Goal: Task Accomplishment & Management: Manage account settings

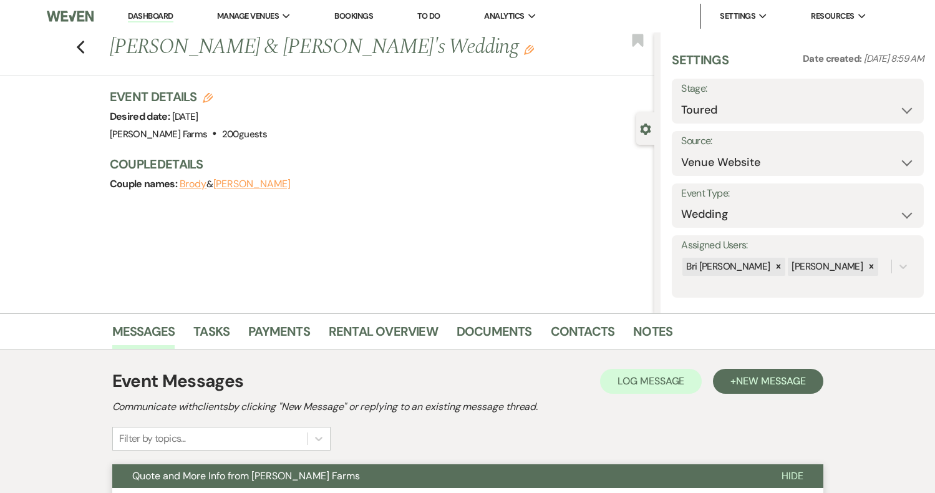
select select "5"
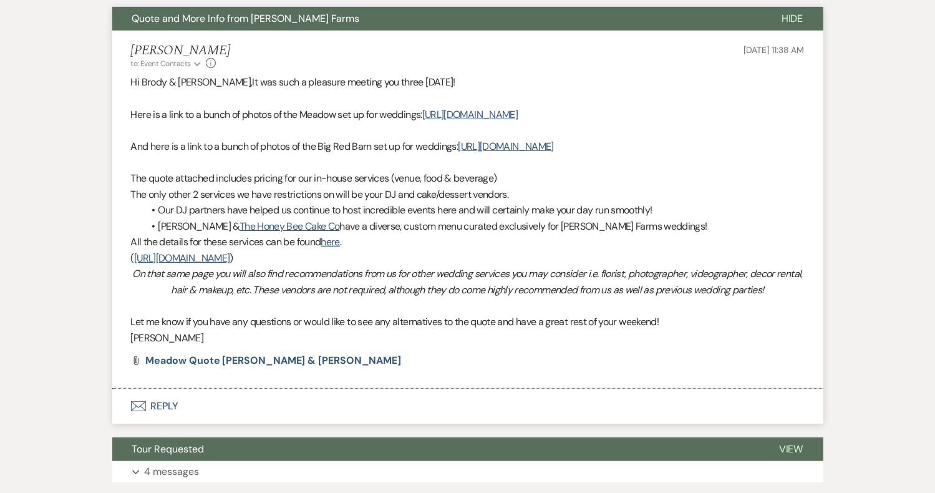
scroll to position [264, 0]
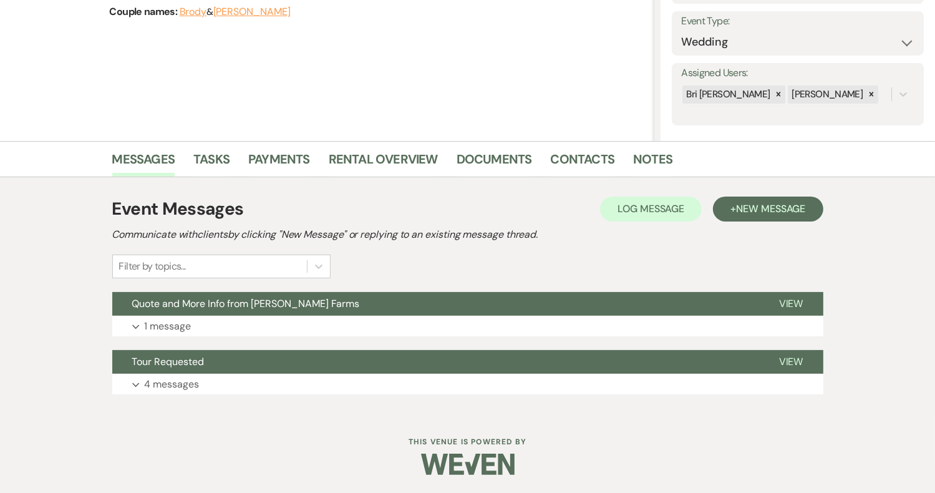
scroll to position [172, 0]
click at [182, 326] on p "1 message" at bounding box center [168, 326] width 47 height 16
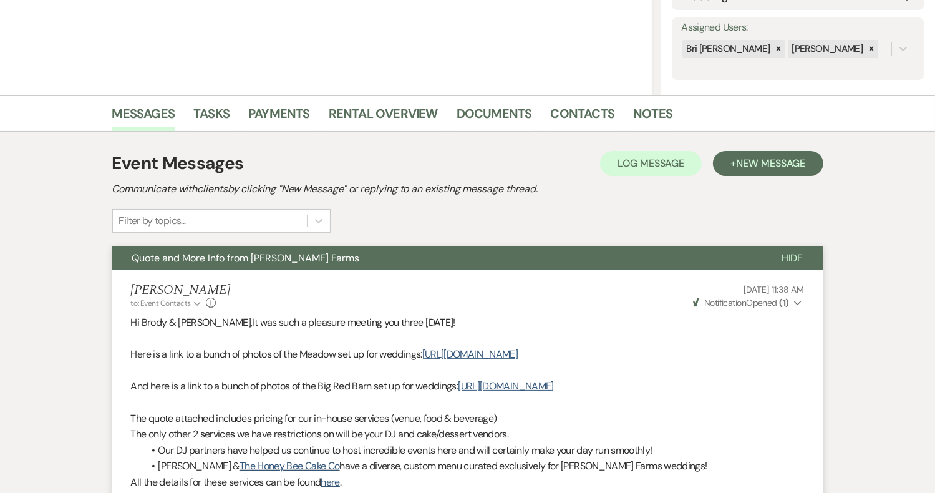
scroll to position [359, 0]
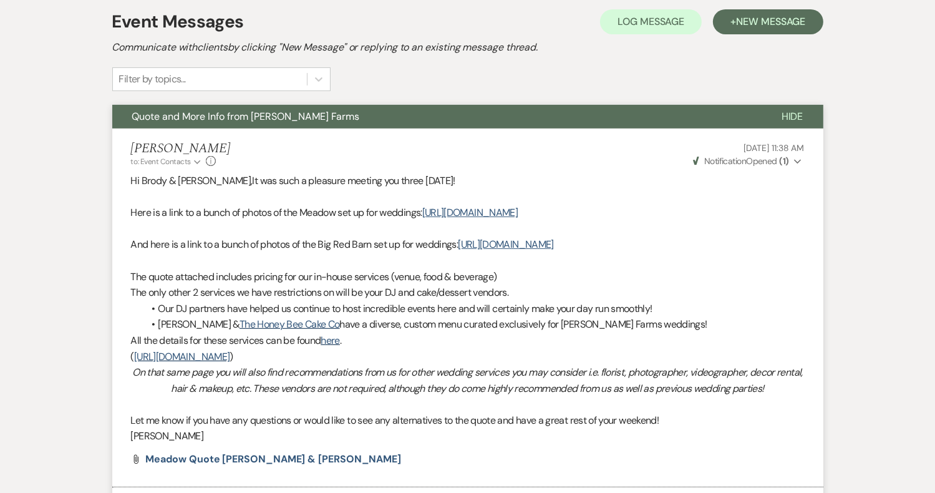
click at [796, 157] on icon "Expand" at bounding box center [797, 161] width 7 height 9
drag, startPoint x: 796, startPoint y: 157, endPoint x: 789, endPoint y: 158, distance: 6.4
click at [796, 157] on icon "Collapse" at bounding box center [797, 161] width 7 height 9
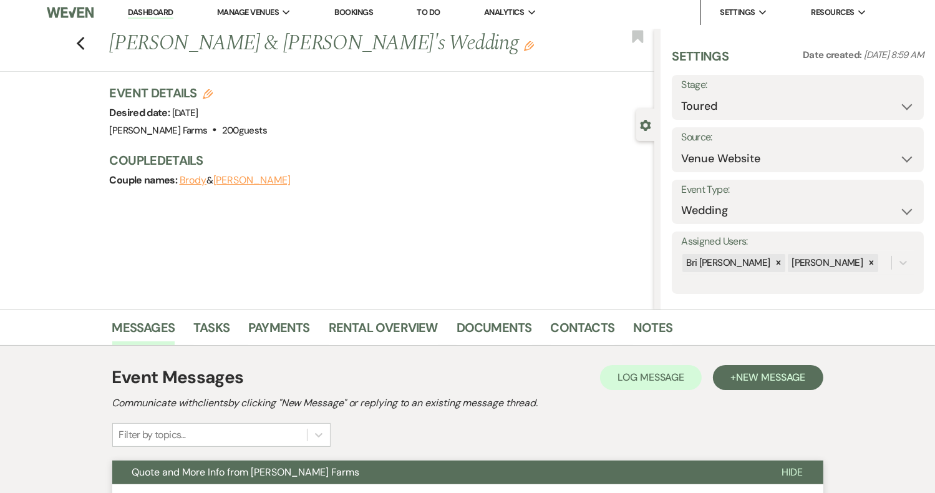
scroll to position [0, 0]
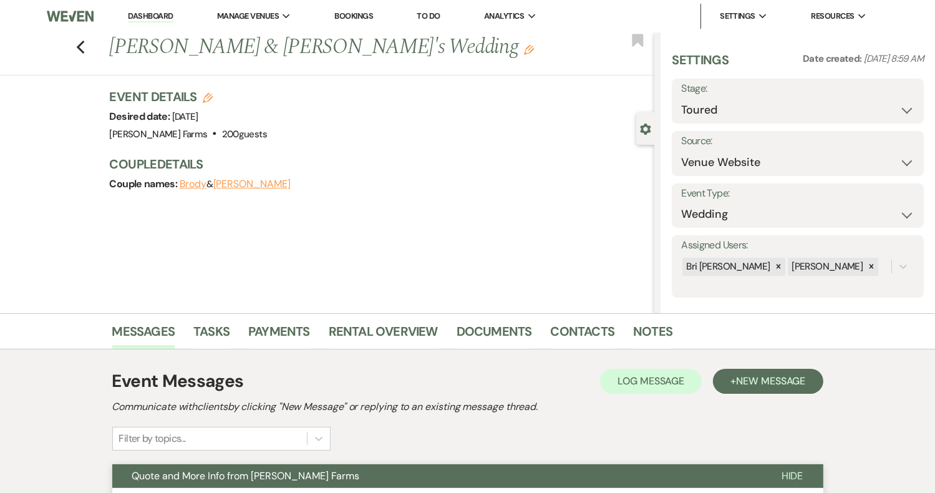
click at [62, 14] on img at bounding box center [70, 16] width 47 height 26
click at [147, 15] on link "Dashboard" at bounding box center [150, 17] width 45 height 12
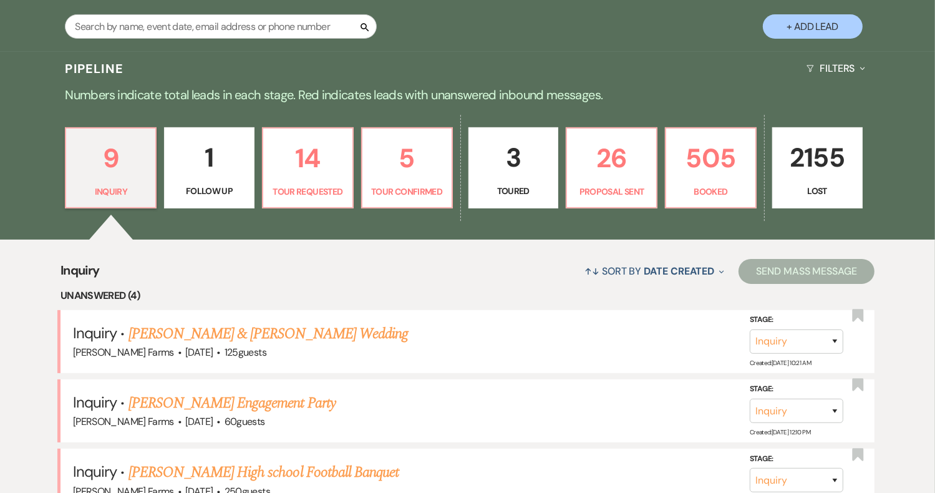
scroll to position [187, 0]
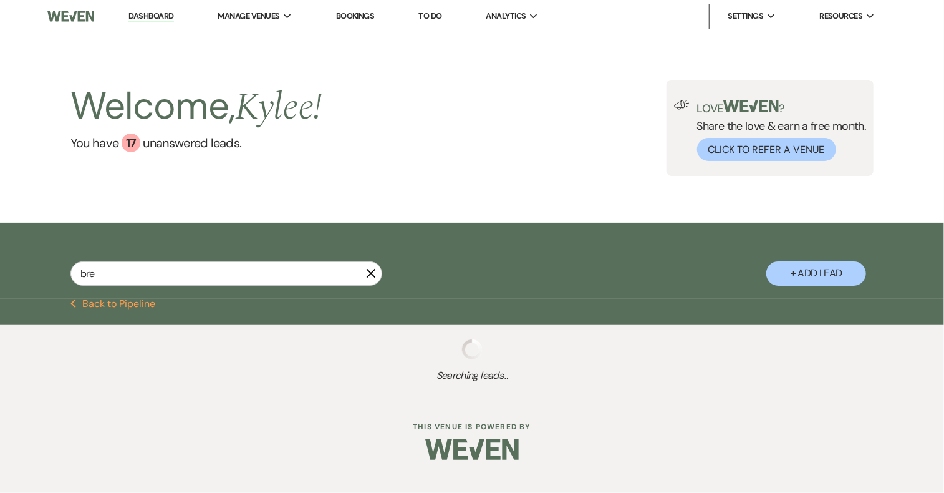
type input "bree"
select select "4"
select select "6"
select select "8"
select select "11"
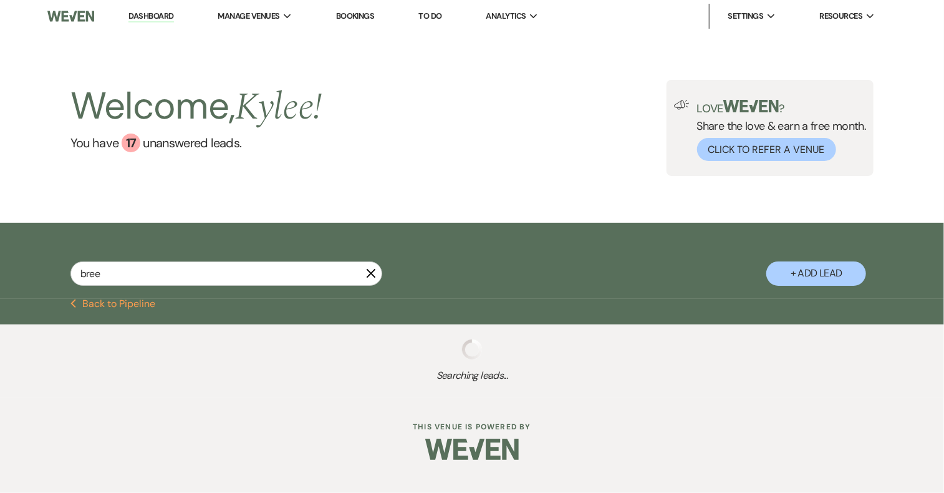
select select "8"
select select "5"
select select "8"
select select "5"
select select "8"
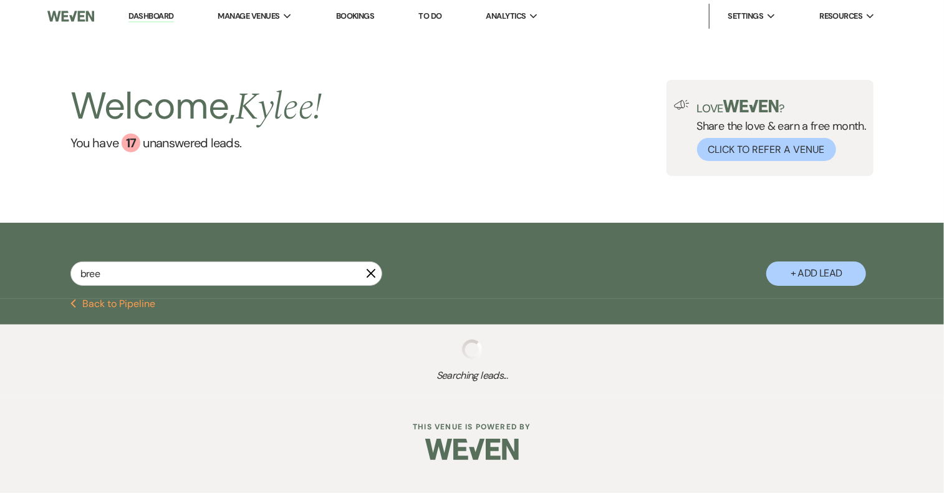
select select "1"
select select "8"
select select "11"
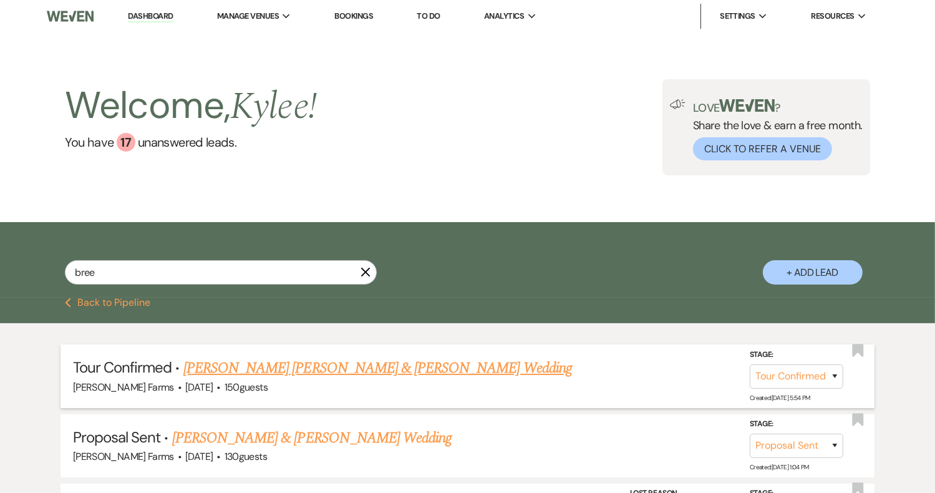
type input "bree"
click at [296, 371] on link "Keeler Mauterer & Bree Enriquez's Wedding" at bounding box center [377, 368] width 388 height 22
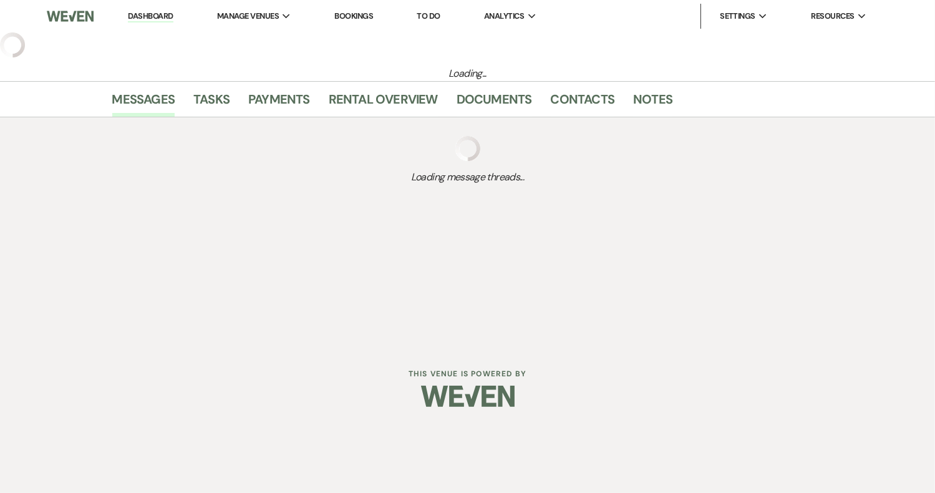
select select "4"
select select "5"
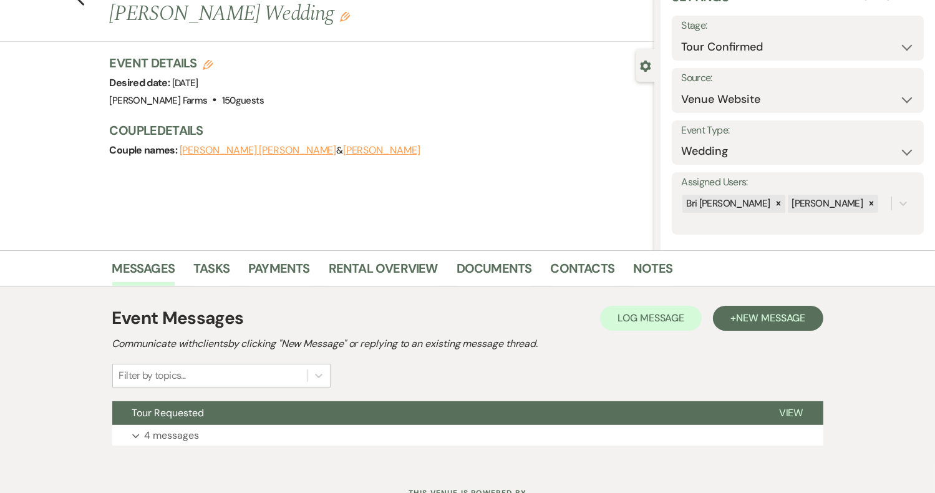
scroll to position [115, 0]
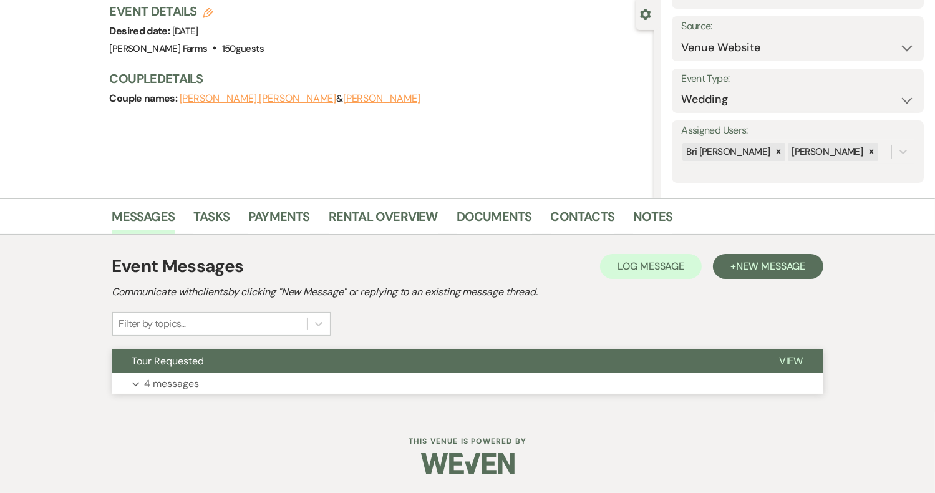
click at [172, 382] on p "4 messages" at bounding box center [172, 383] width 55 height 16
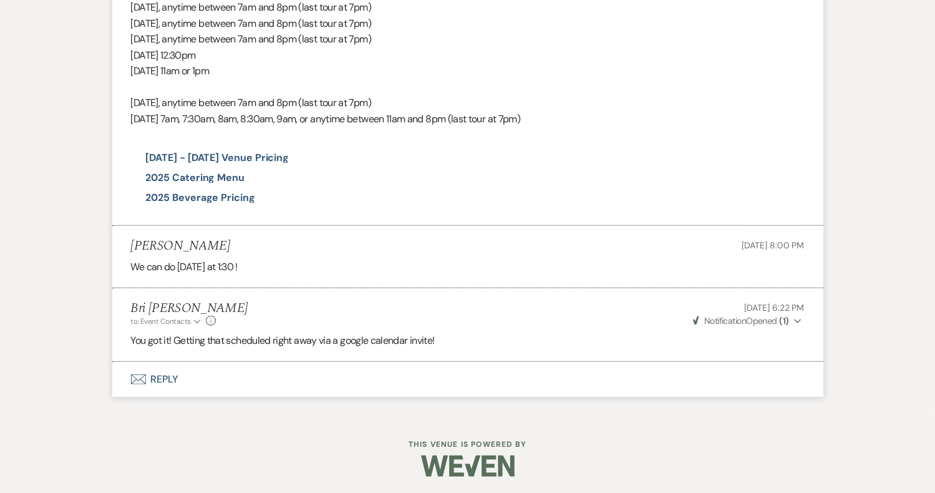
scroll to position [1123, 0]
